Goal: Use online tool/utility: Utilize a website feature to perform a specific function

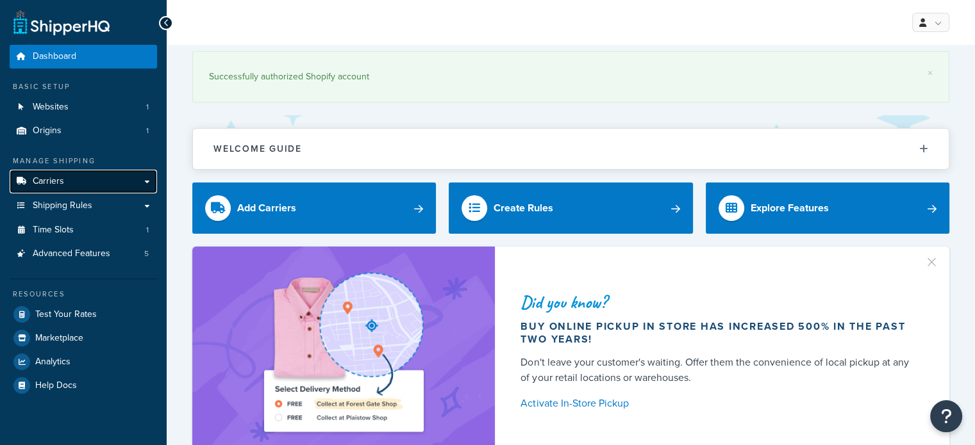
click at [64, 179] on link "Carriers" at bounding box center [83, 182] width 147 height 24
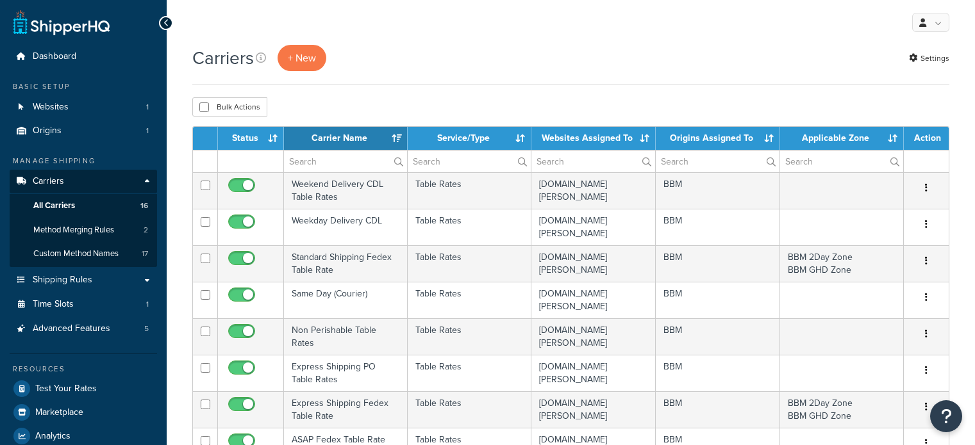
select select "15"
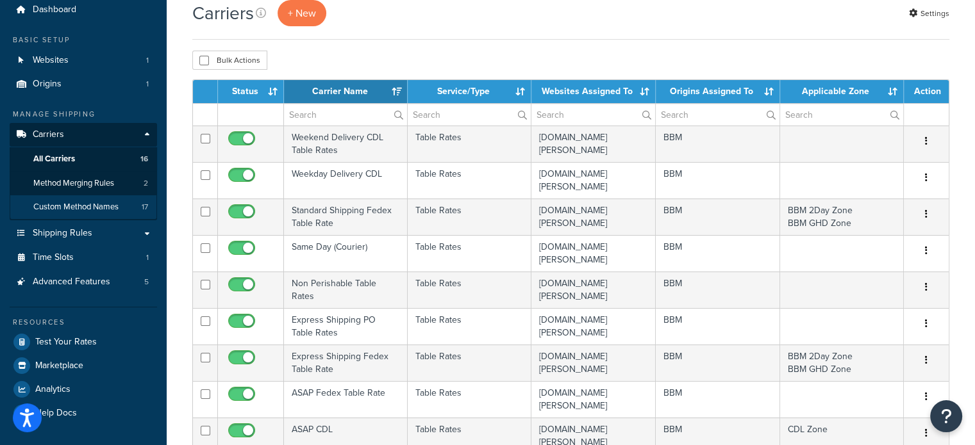
scroll to position [64, 0]
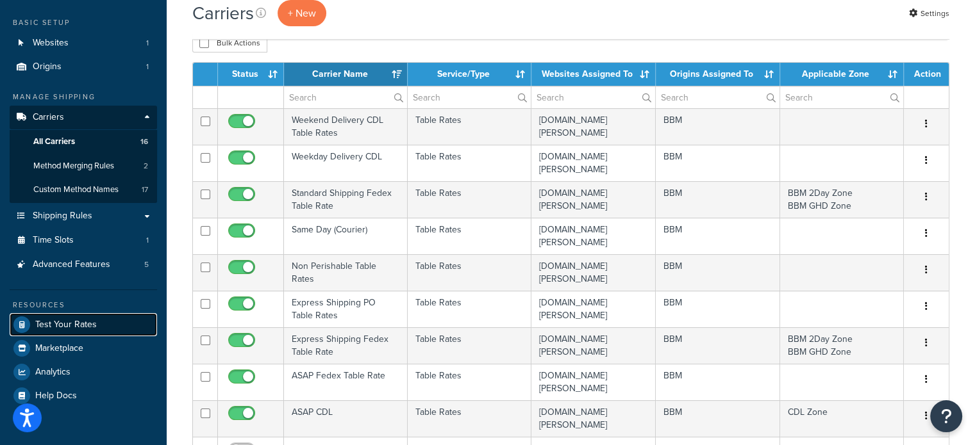
click at [74, 320] on span "Test Your Rates" at bounding box center [66, 325] width 62 height 11
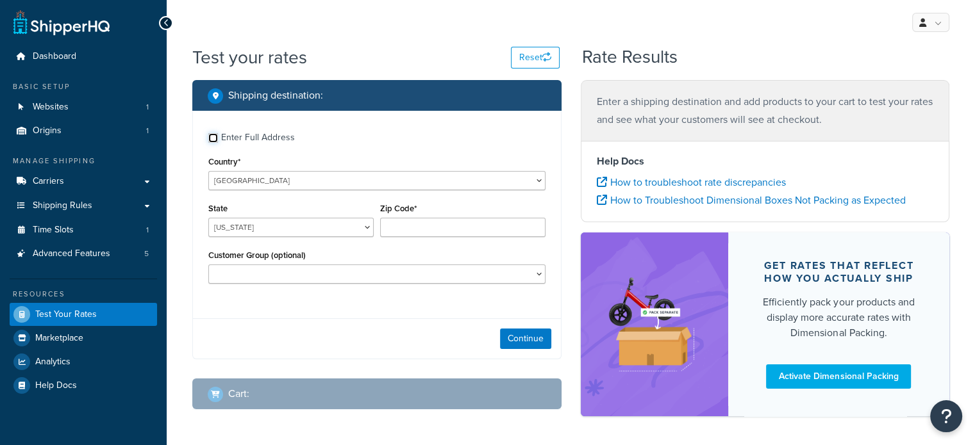
click at [213, 138] on input "Enter Full Address" at bounding box center [213, 138] width 10 height 10
checkbox input "true"
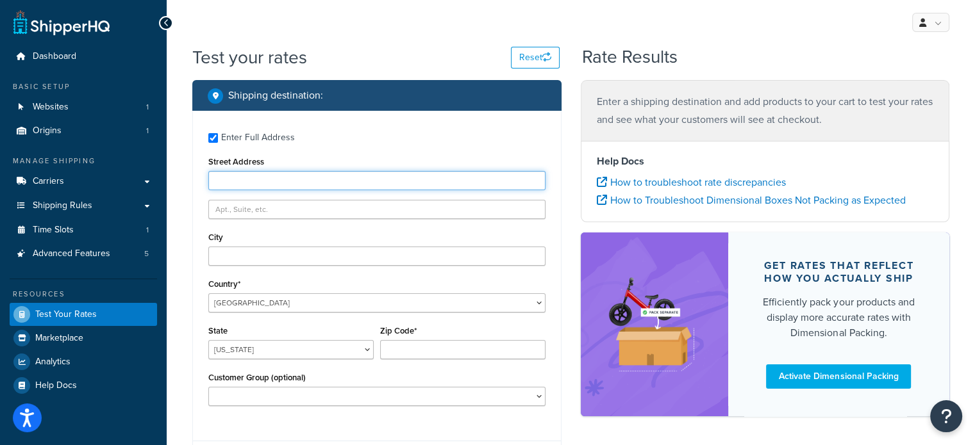
drag, startPoint x: 228, startPoint y: 179, endPoint x: 235, endPoint y: 189, distance: 12.4
click at [229, 179] on input "Street Address" at bounding box center [376, 180] width 337 height 19
type input "103 Coachmans Trail"
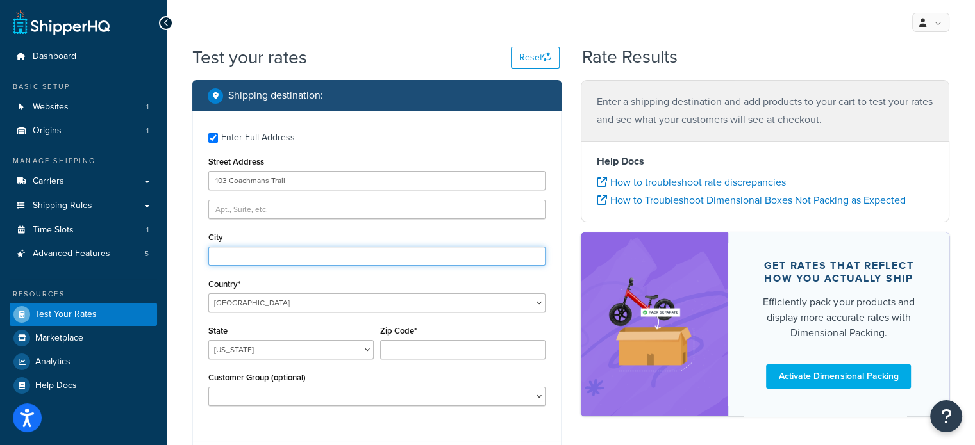
type input "Asheville"
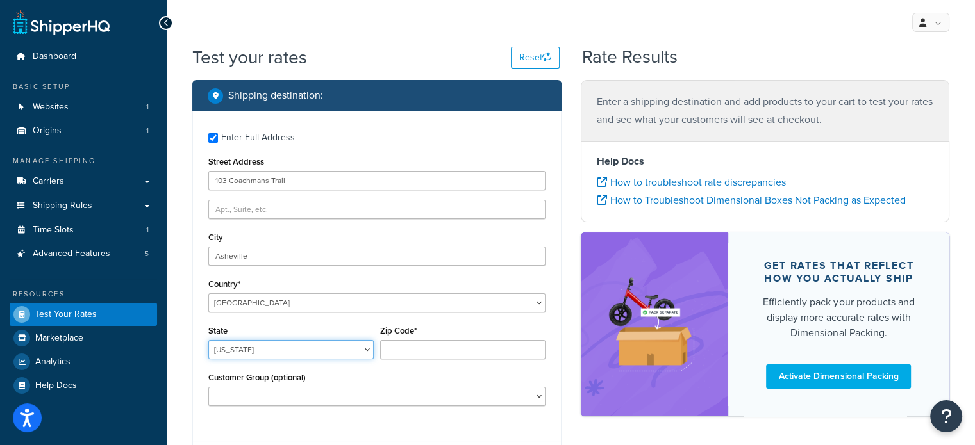
select select "NC"
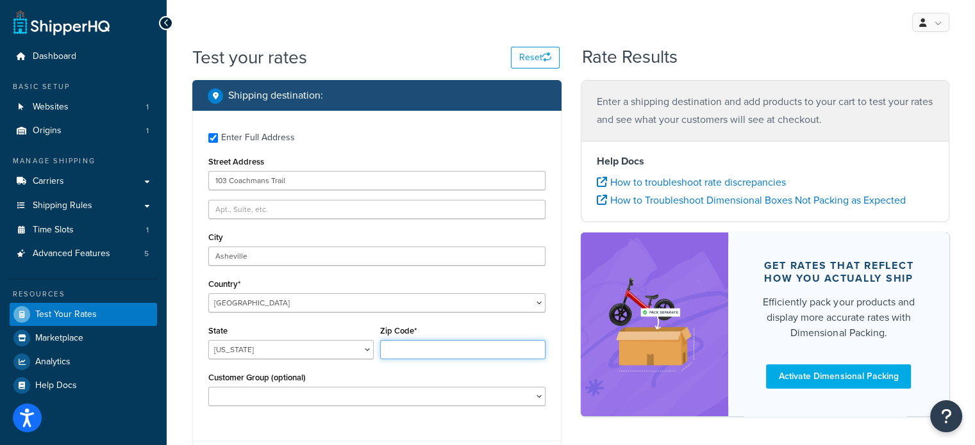
type input "28803"
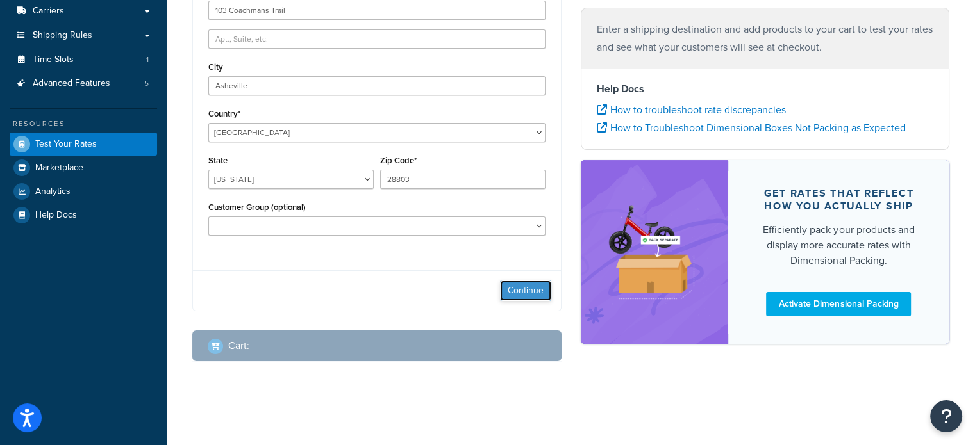
click at [513, 288] on button "Continue" at bounding box center [525, 291] width 51 height 21
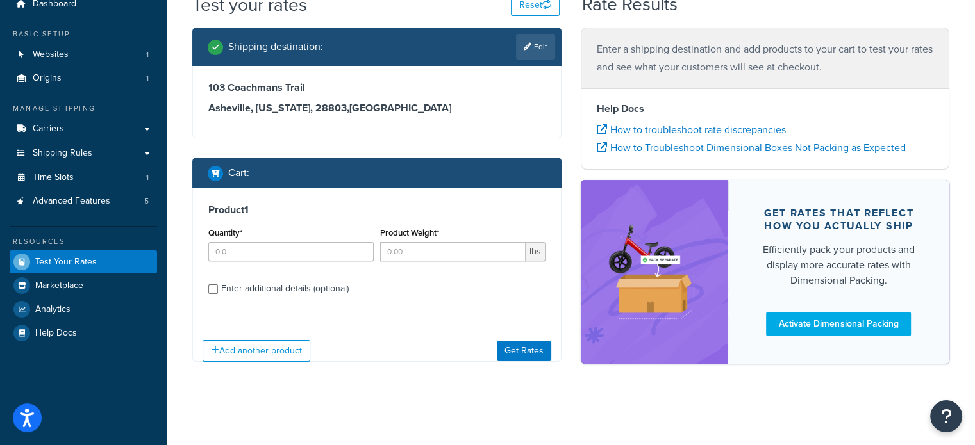
scroll to position [62, 0]
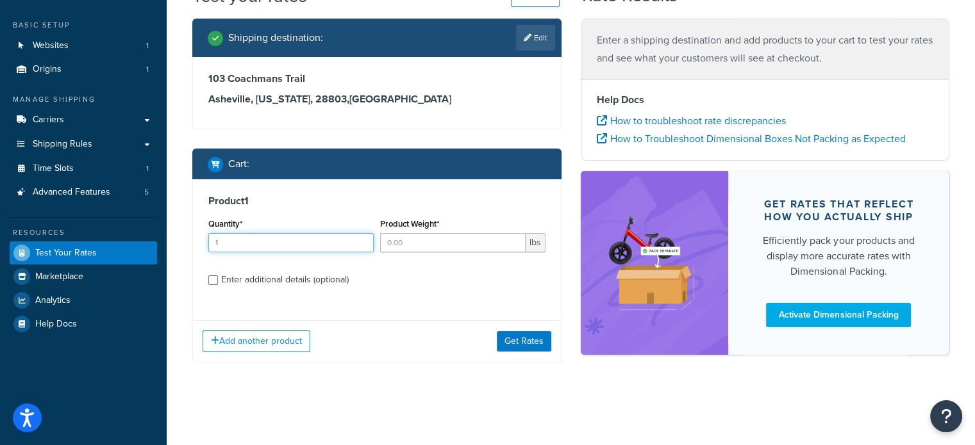
type input "1"
click at [361, 240] on input "1" at bounding box center [290, 242] width 165 height 19
type input "1"
click at [513, 237] on input "1" at bounding box center [452, 242] width 145 height 19
click at [335, 279] on div "Enter additional details (optional)" at bounding box center [285, 280] width 128 height 18
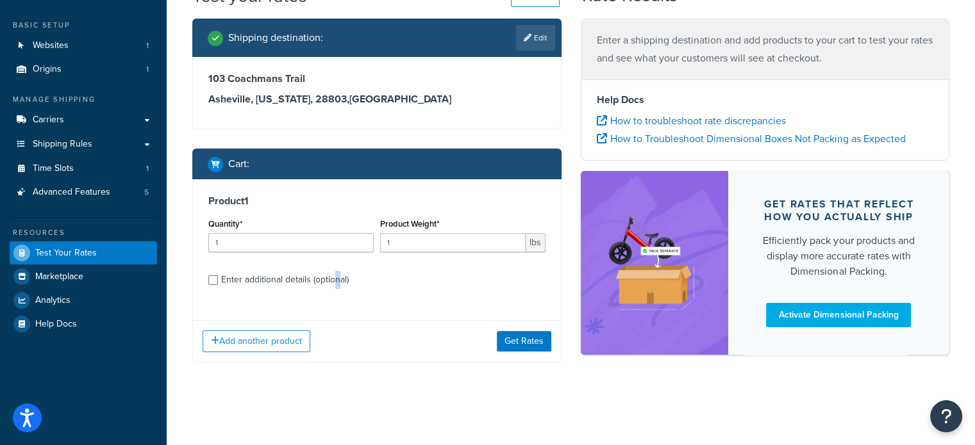
click at [338, 279] on div "Enter additional details (optional)" at bounding box center [285, 280] width 128 height 18
click at [218, 279] on input "Enter additional details (optional)" at bounding box center [213, 281] width 10 height 10
checkbox input "true"
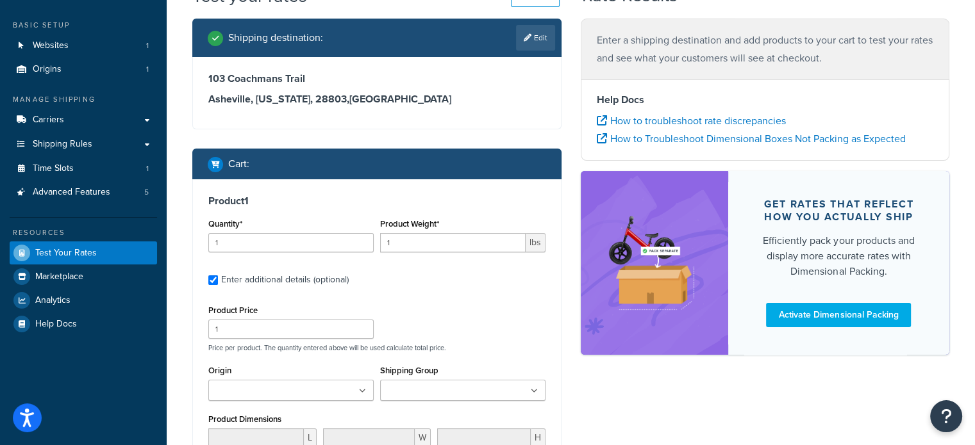
click at [466, 386] on input "Shipping Group" at bounding box center [440, 391] width 113 height 14
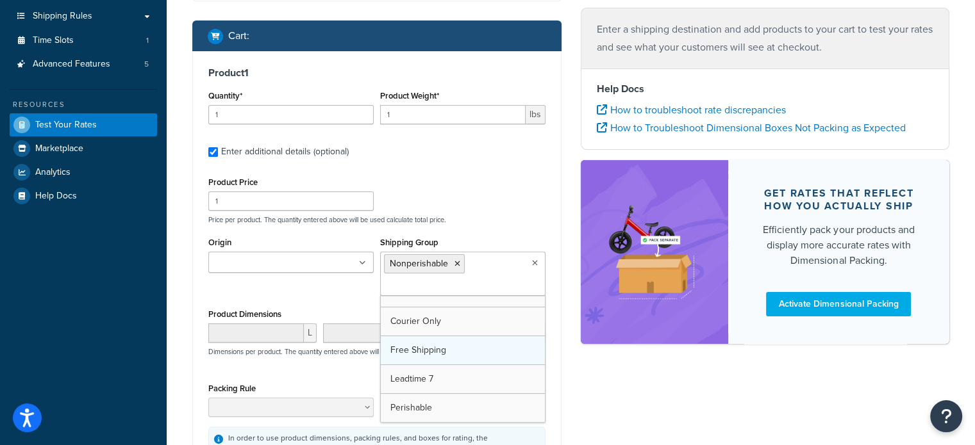
scroll to position [245, 0]
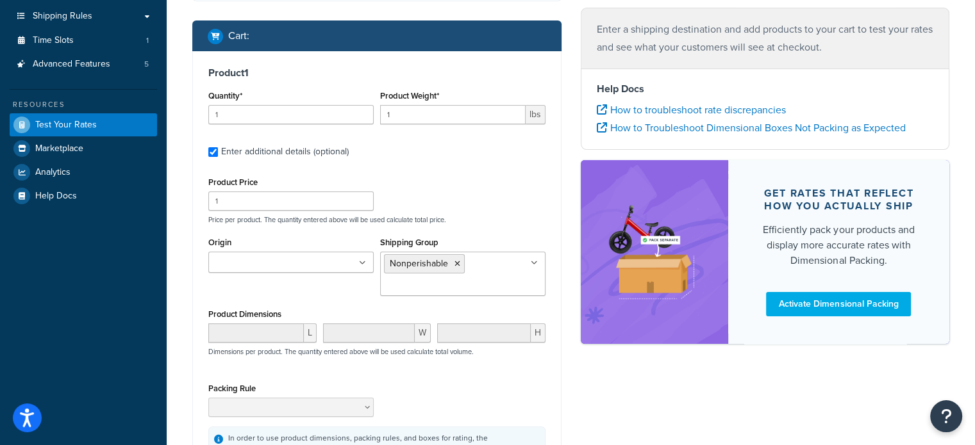
click at [554, 331] on div "Product 1 Quantity* 1 Product Weight* 1 lbs Enter additional details (optional)…" at bounding box center [377, 263] width 368 height 425
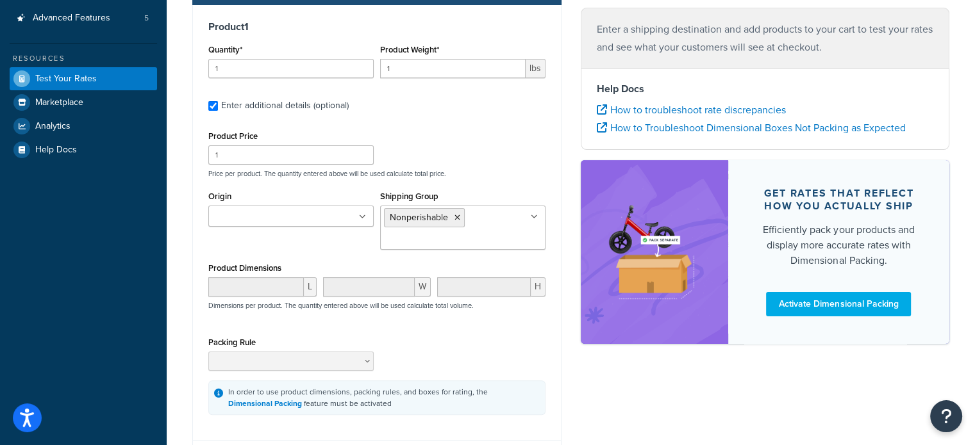
scroll to position [318, 0]
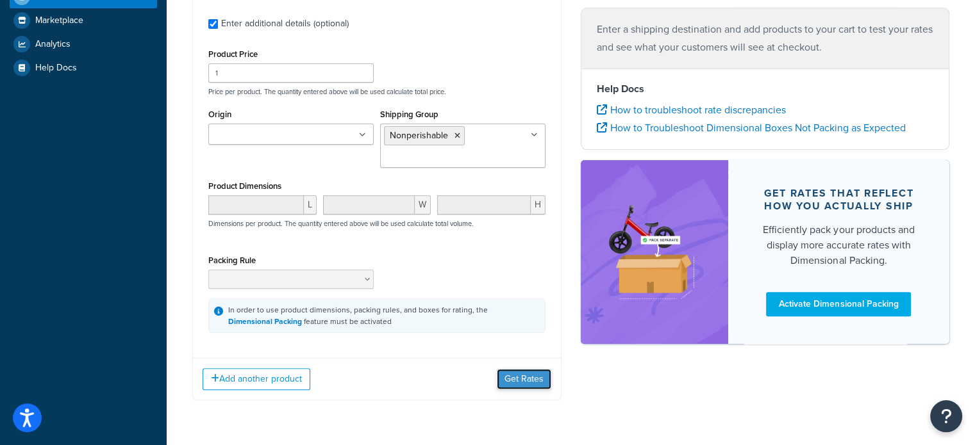
click at [511, 374] on button "Get Rates" at bounding box center [524, 379] width 54 height 21
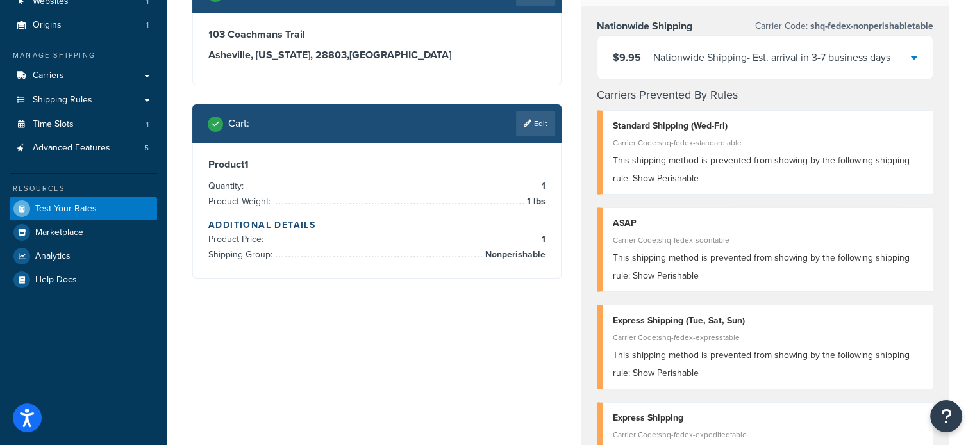
scroll to position [62, 0]
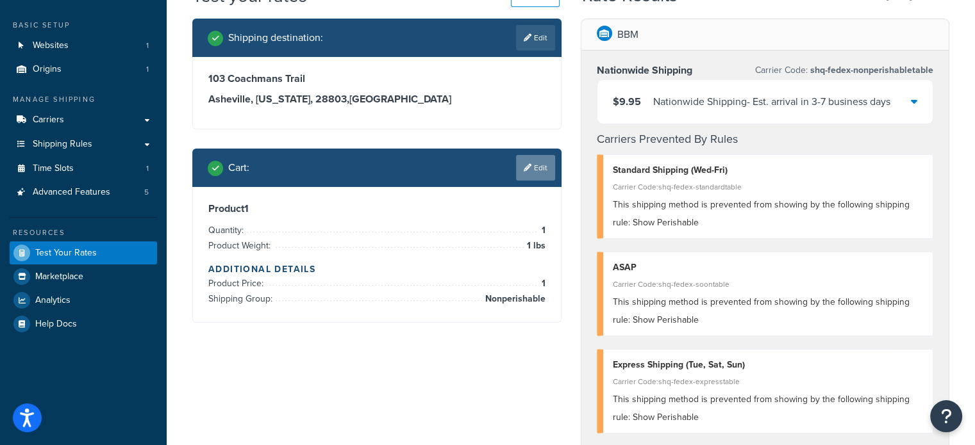
click at [527, 167] on icon at bounding box center [527, 168] width 8 height 8
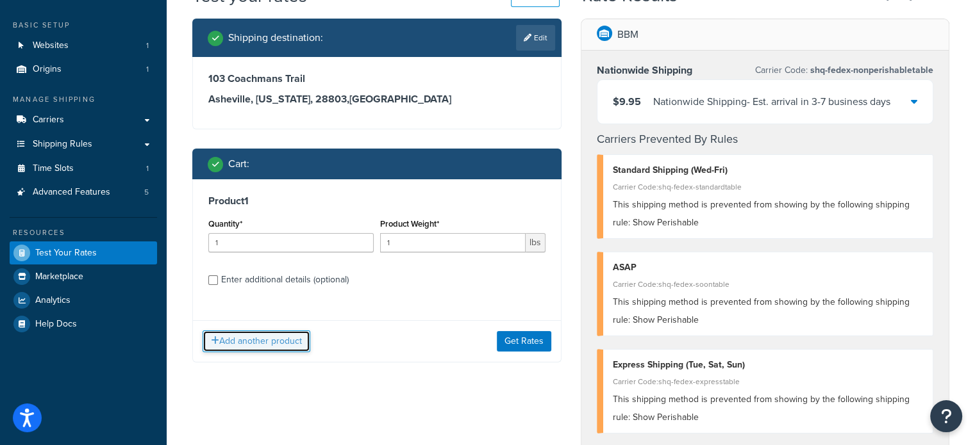
click at [277, 338] on button "Add another product" at bounding box center [256, 342] width 108 height 22
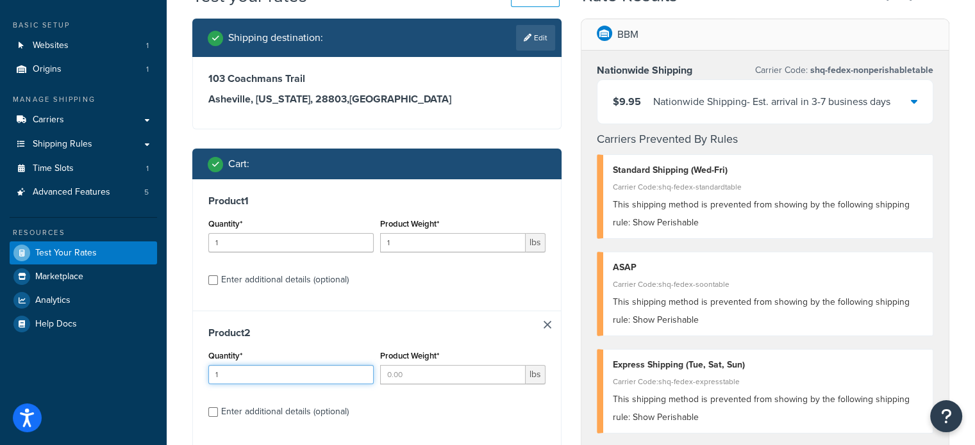
type input "1"
click at [361, 370] on input "1" at bounding box center [290, 374] width 165 height 19
click at [511, 372] on input "1" at bounding box center [452, 374] width 145 height 19
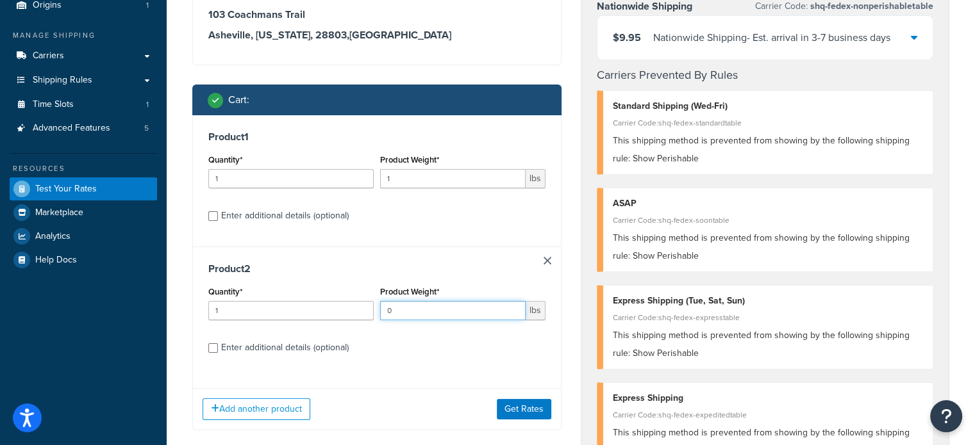
type input "1"
click at [512, 307] on input "1" at bounding box center [452, 310] width 145 height 19
click at [531, 404] on button "Get Rates" at bounding box center [524, 409] width 54 height 21
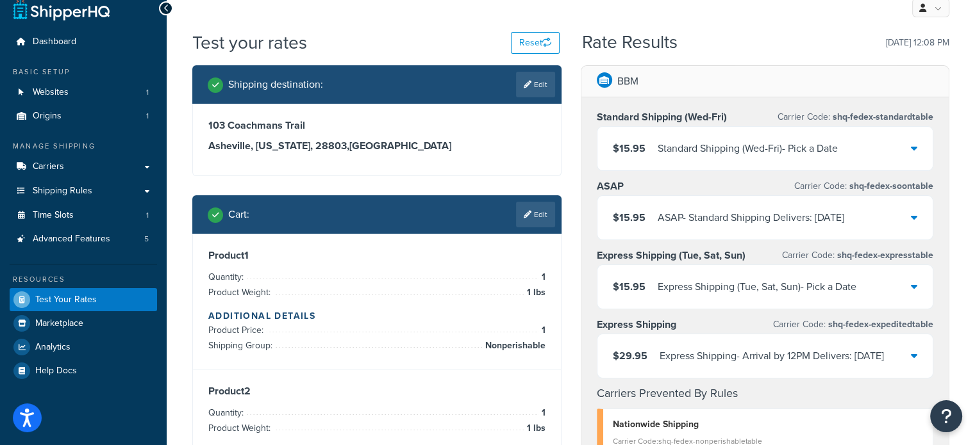
scroll to position [0, 0]
